Goal: Information Seeking & Learning: Learn about a topic

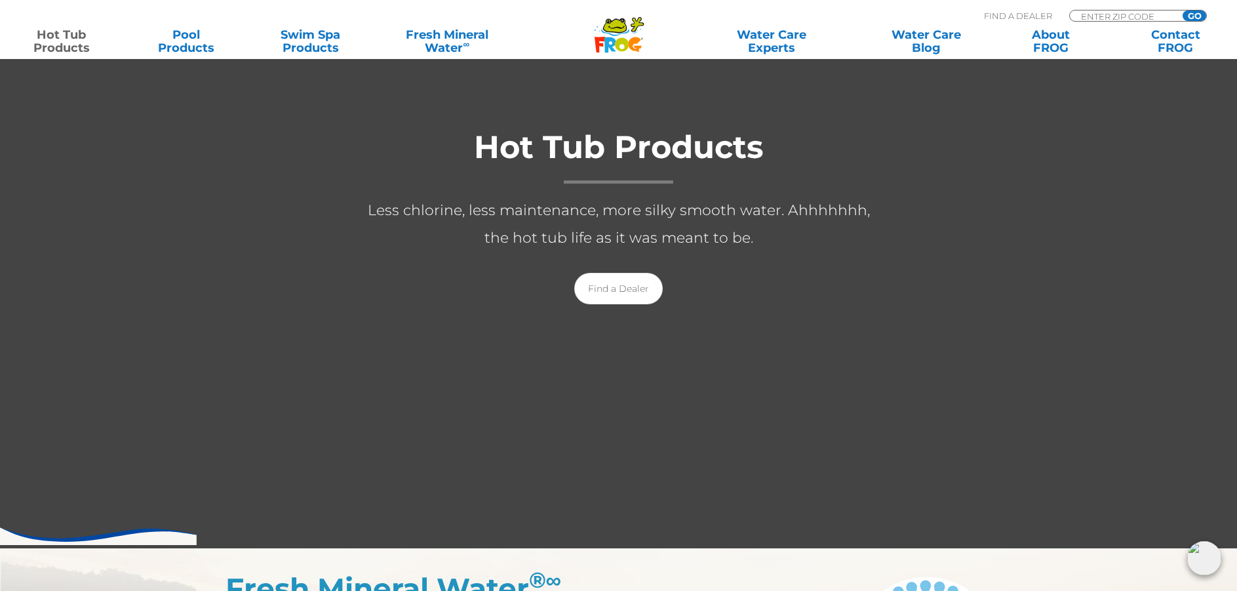
scroll to position [200, 0]
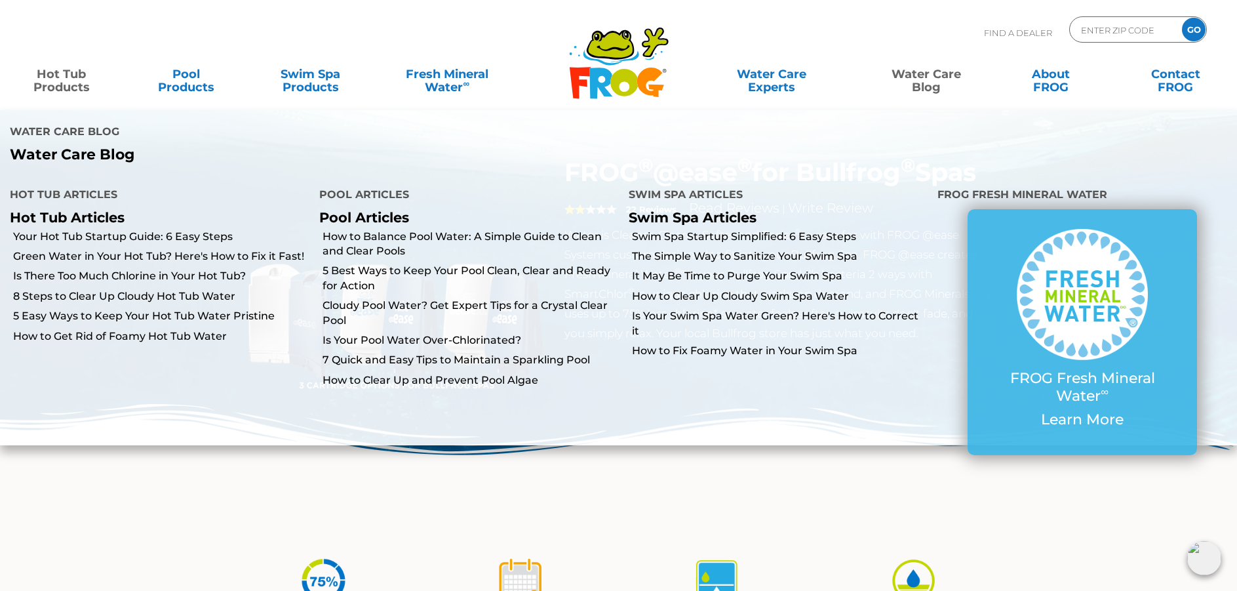
click at [942, 75] on link "Water Care Blog" at bounding box center [926, 74] width 97 height 26
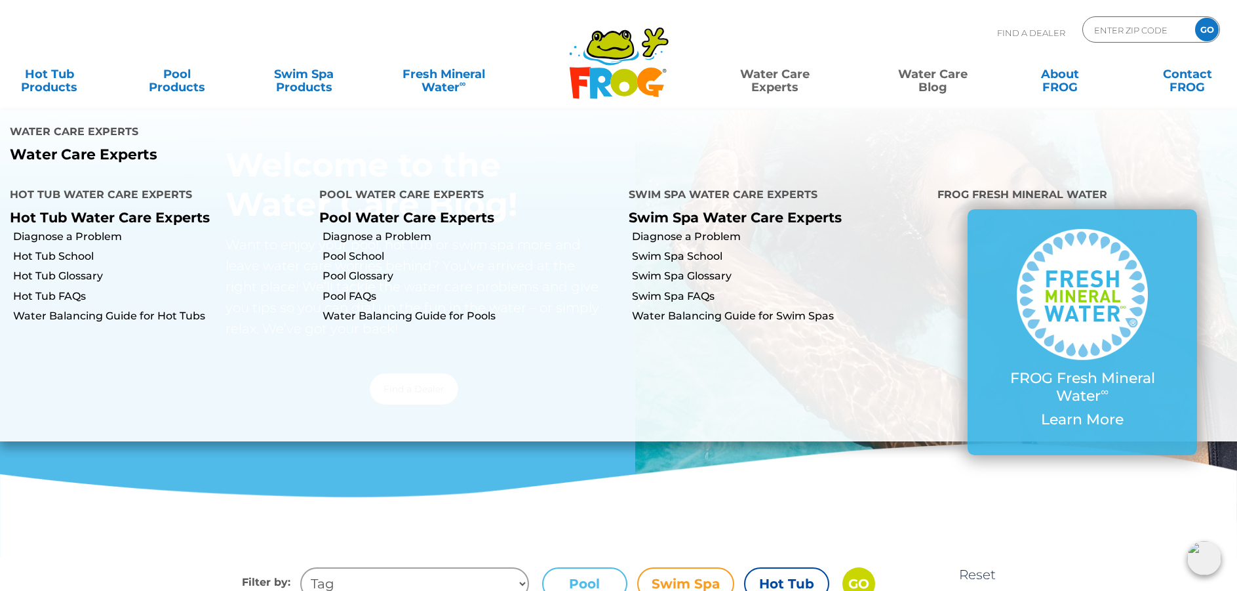
click at [780, 83] on link "Water Care Experts" at bounding box center [774, 74] width 161 height 26
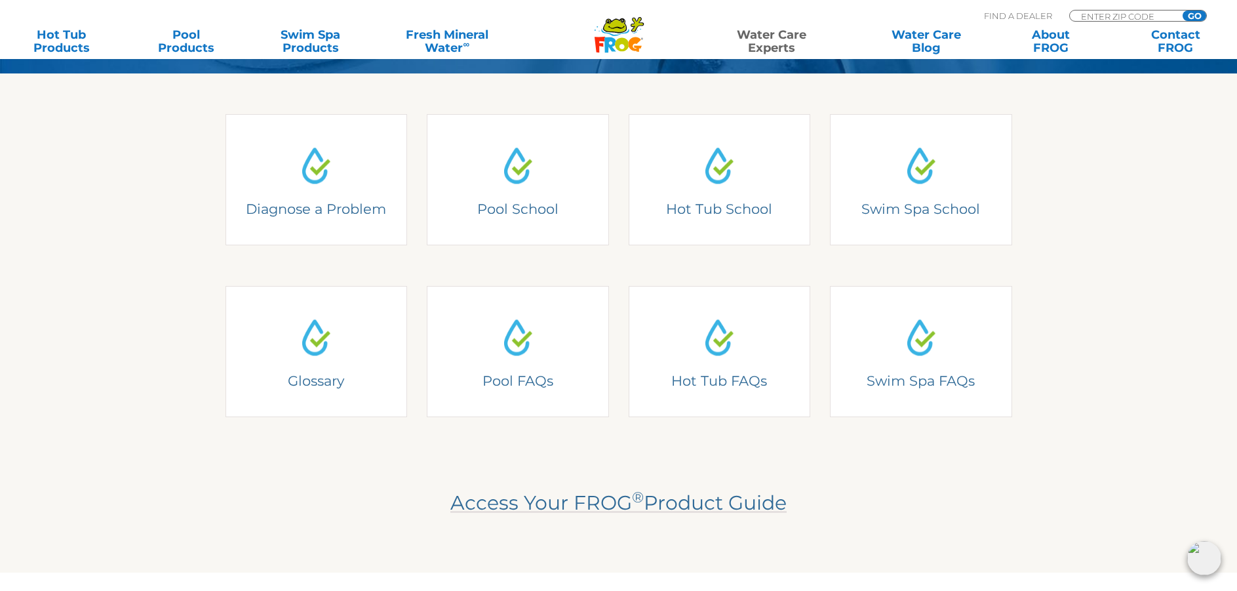
scroll to position [340, 0]
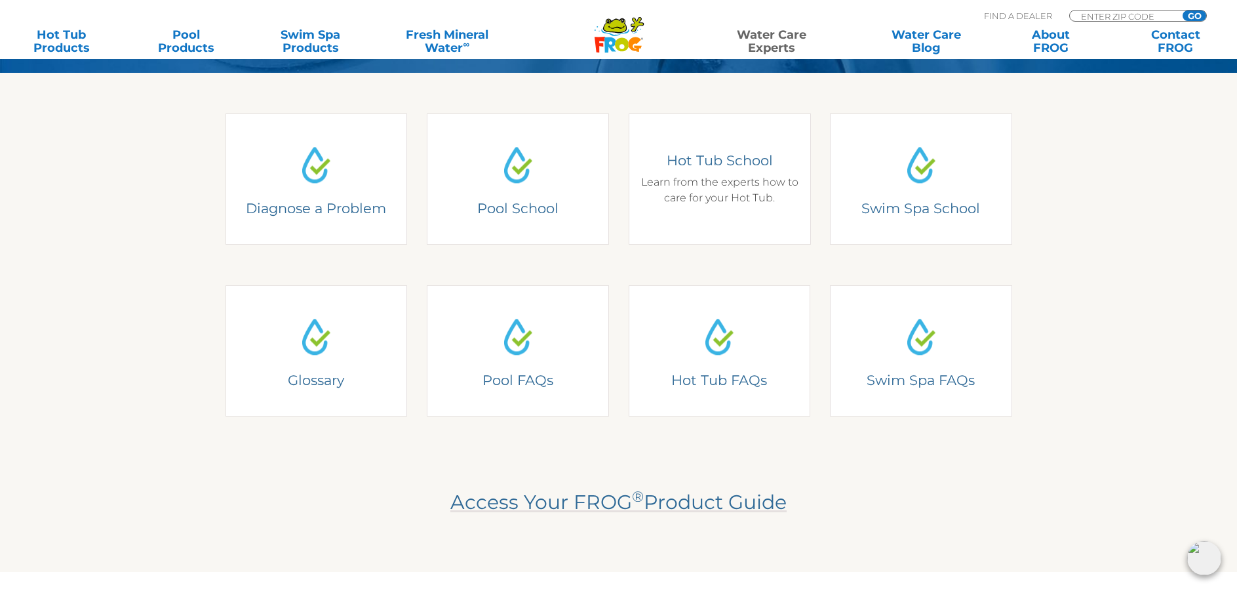
click at [722, 188] on div "Hot Tub School Learn from the experts how to care for your Hot Tub." at bounding box center [719, 178] width 163 height 54
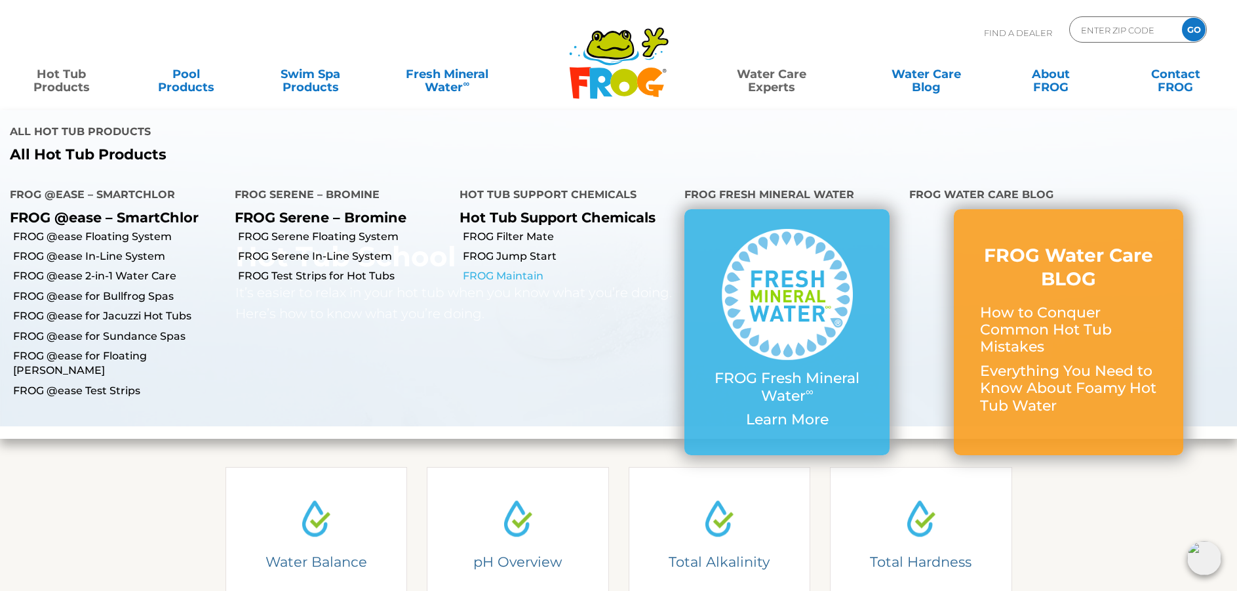
click at [527, 280] on link "FROG Maintain" at bounding box center [569, 276] width 212 height 14
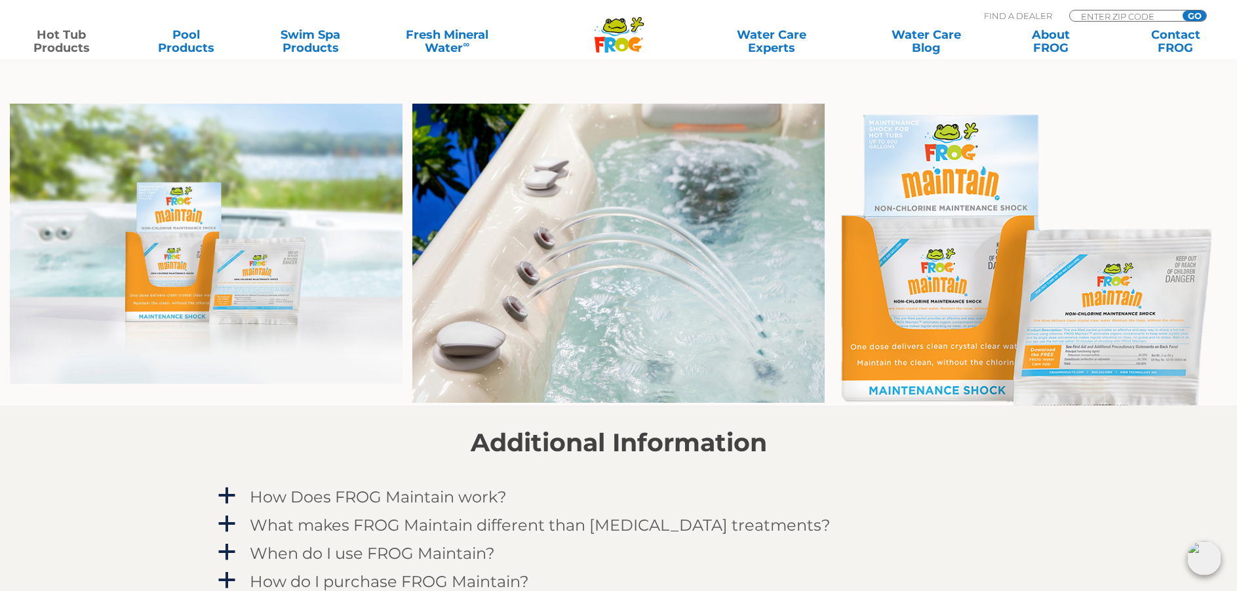
scroll to position [821, 0]
